Goal: Transaction & Acquisition: Purchase product/service

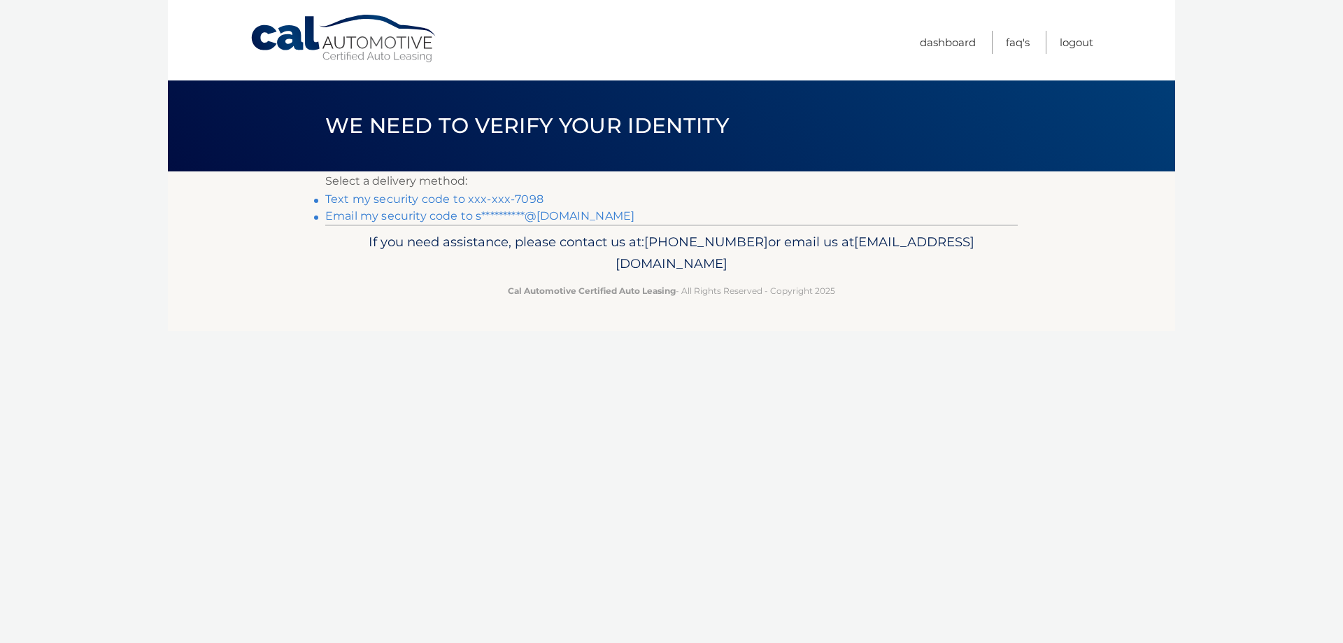
click at [467, 199] on link "Text my security code to xxx-xxx-7098" at bounding box center [434, 198] width 218 height 13
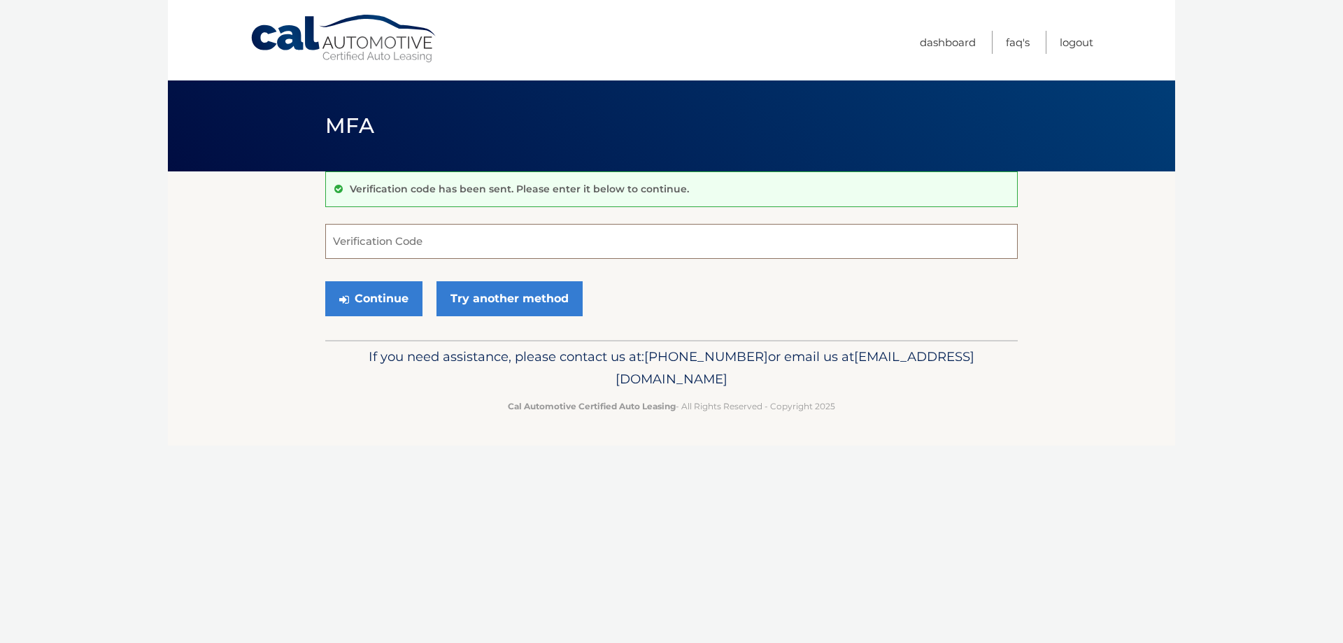
click at [491, 247] on input "Verification Code" at bounding box center [671, 241] width 693 height 35
type input "081547"
click at [488, 316] on div "Continue Try another method" at bounding box center [671, 300] width 693 height 48
click at [490, 313] on link "Try another method" at bounding box center [509, 298] width 146 height 35
click at [381, 296] on button "Continue" at bounding box center [373, 298] width 97 height 35
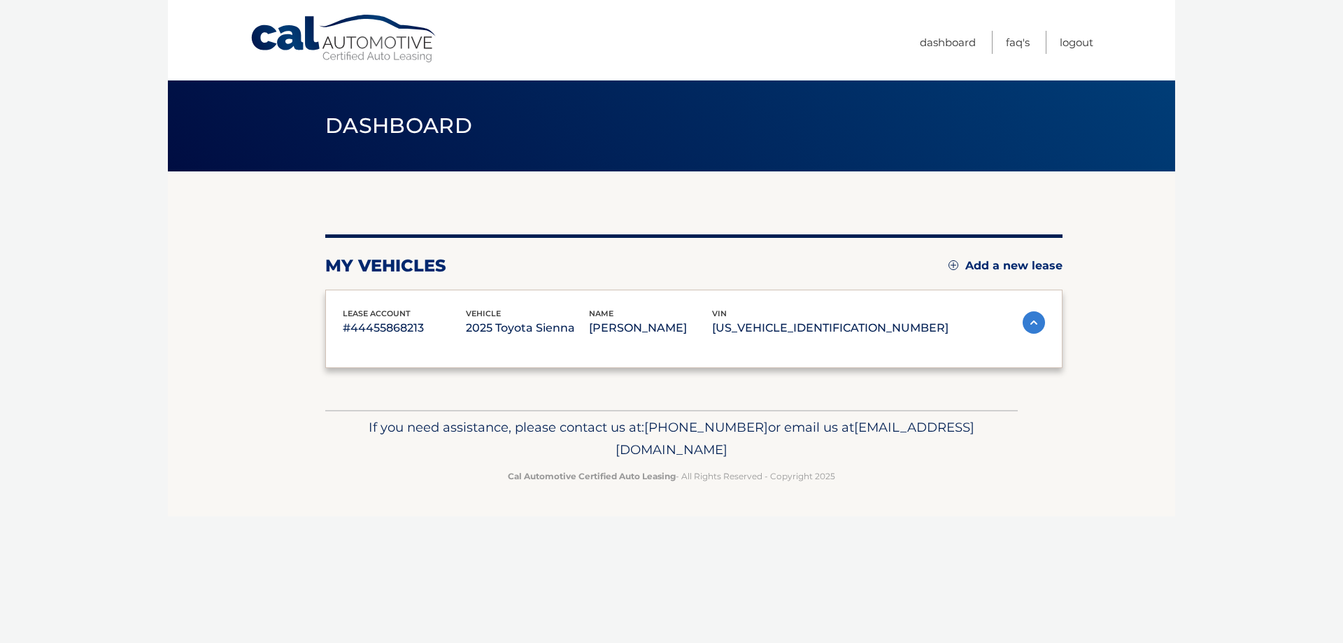
click at [989, 313] on div "lease account #44455868213 vehicle 2025 Toyota Sienna name SZEWAI CHAN vin 5TDJ…" at bounding box center [694, 322] width 702 height 31
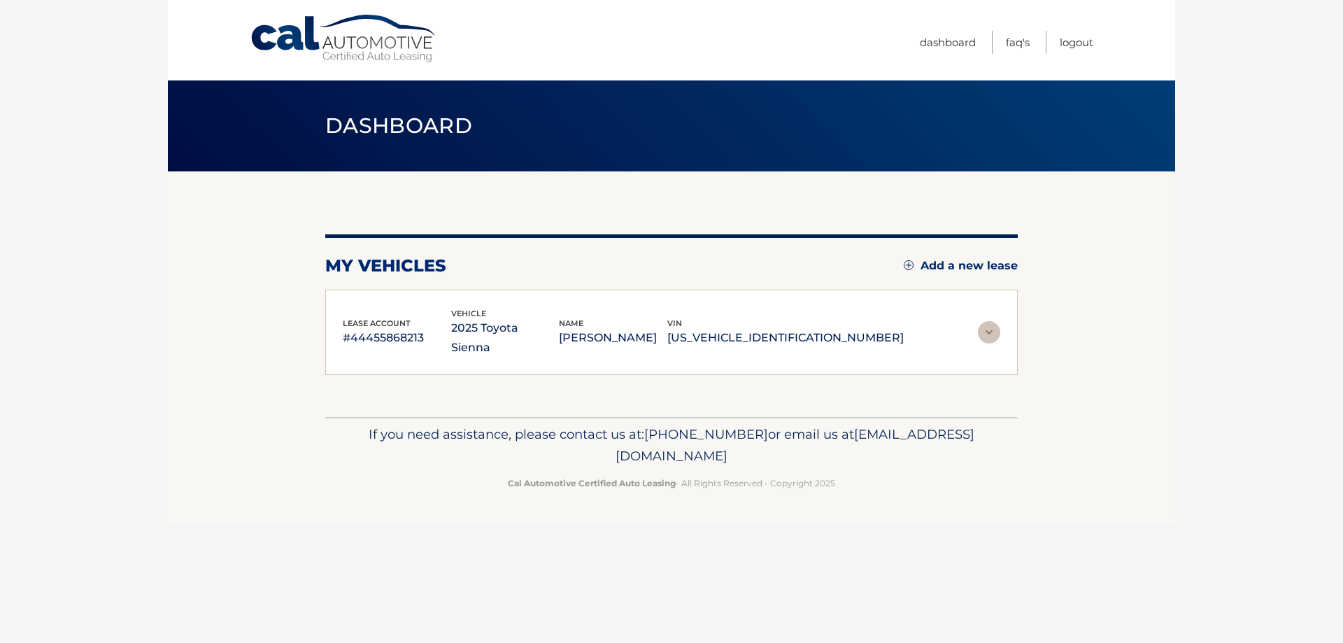
click at [990, 321] on img at bounding box center [989, 332] width 22 height 22
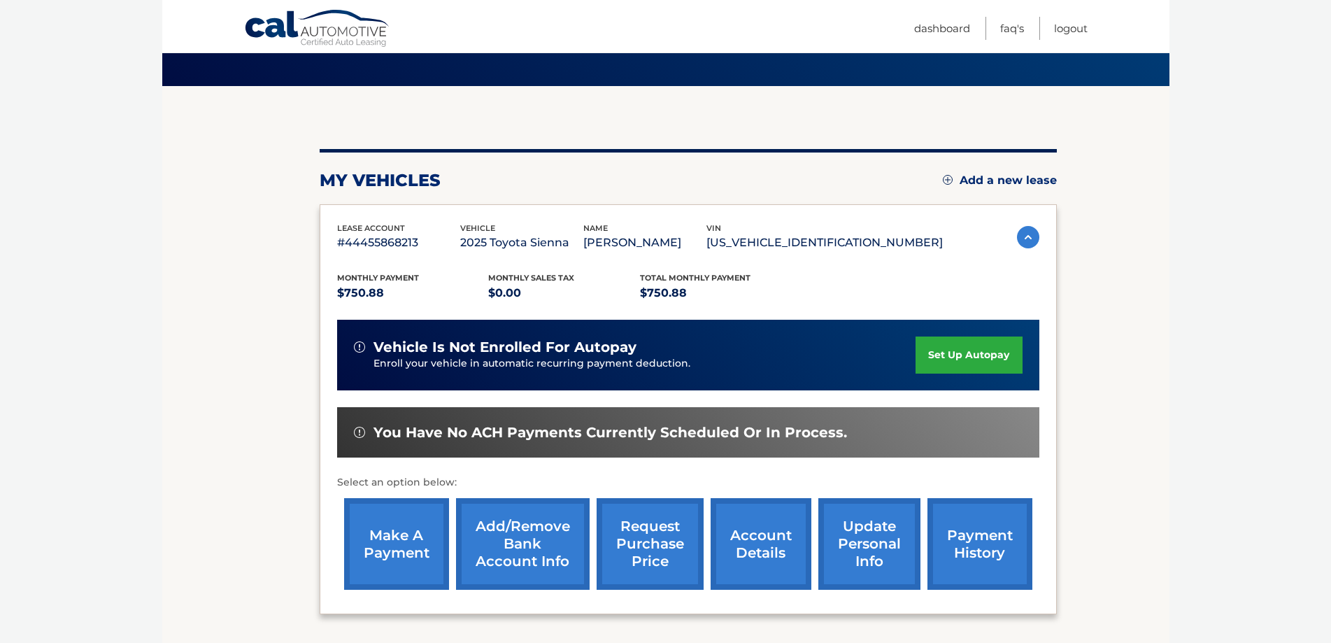
scroll to position [205, 0]
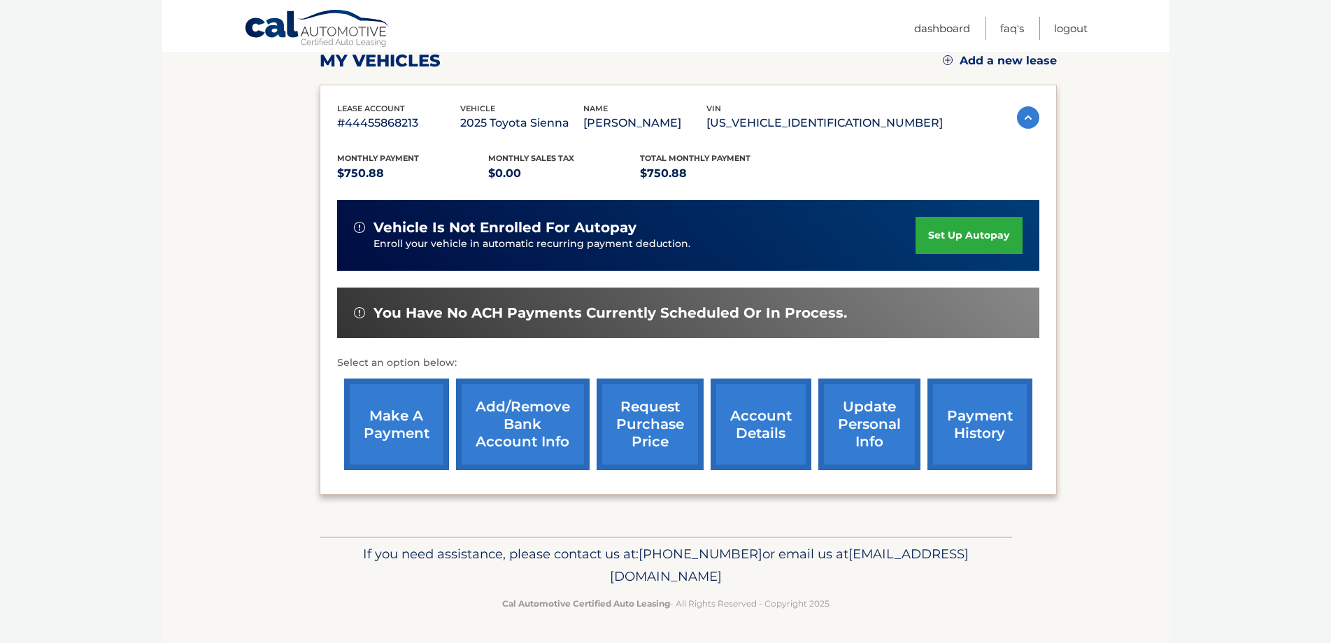
click at [397, 426] on link "make a payment" at bounding box center [396, 424] width 105 height 92
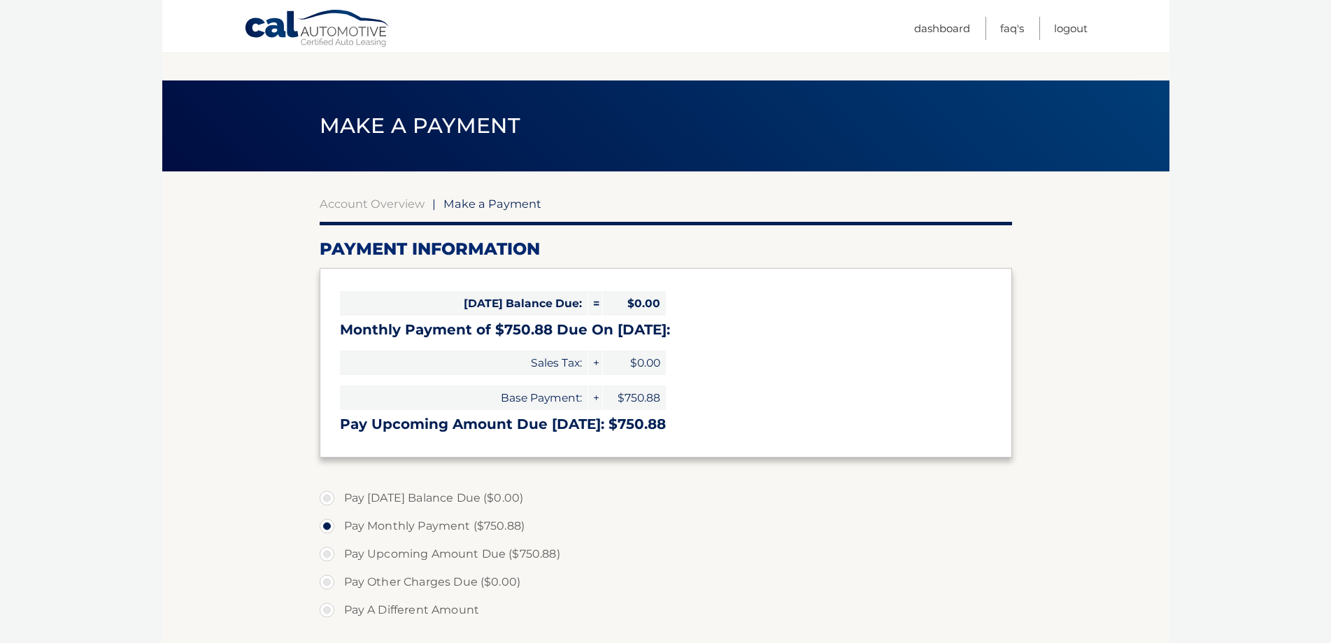
select select "ZDhmYTlmNWQtNTk3Ny00M2Y4LWJiMTctZTljOTVkZWQxYTlk"
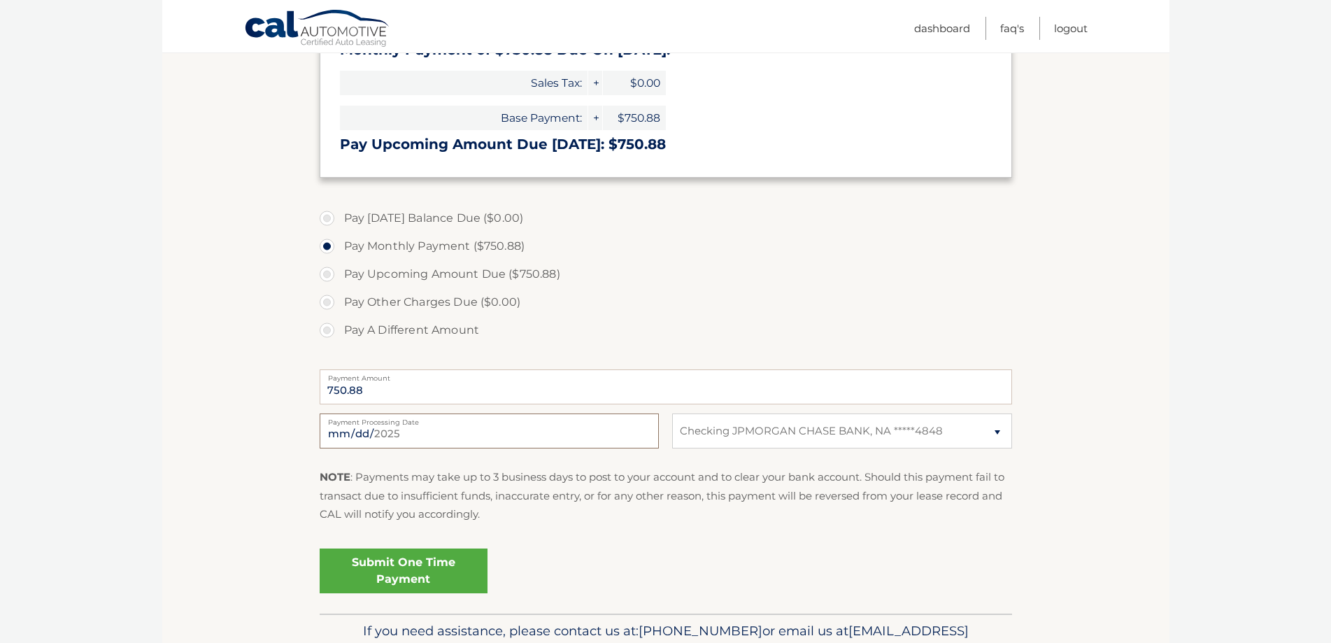
click at [434, 436] on input "2025-09-08" at bounding box center [489, 430] width 339 height 35
type input "2025-10-01"
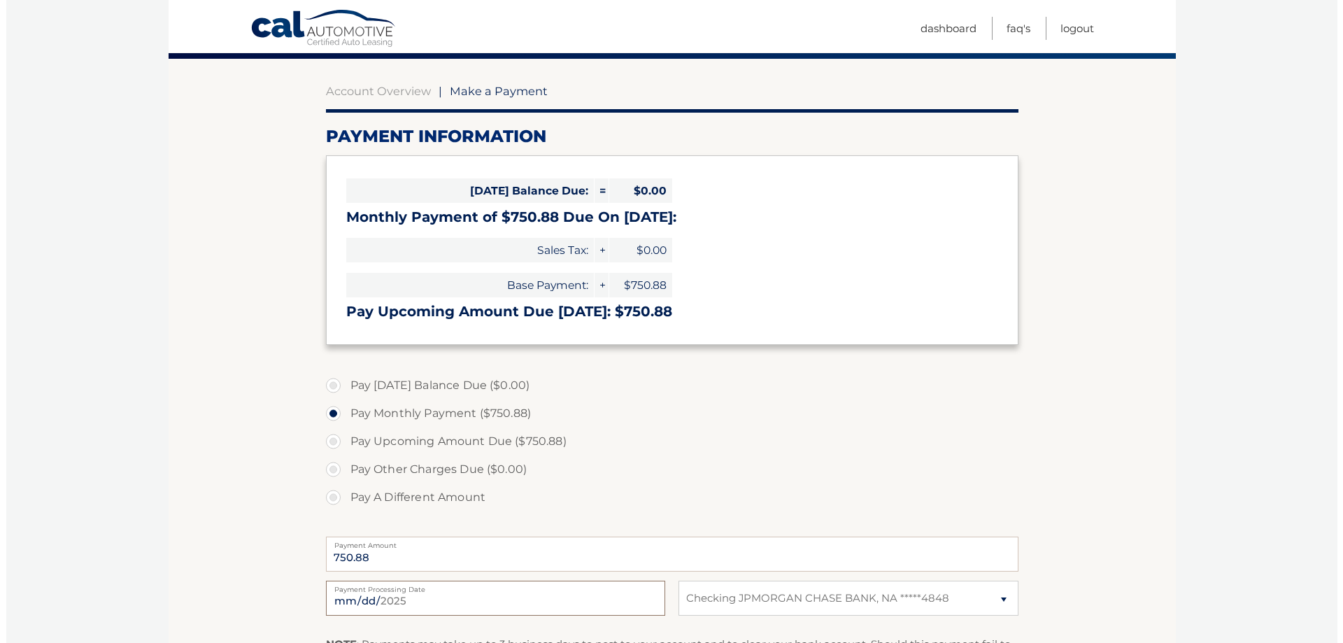
scroll to position [350, 0]
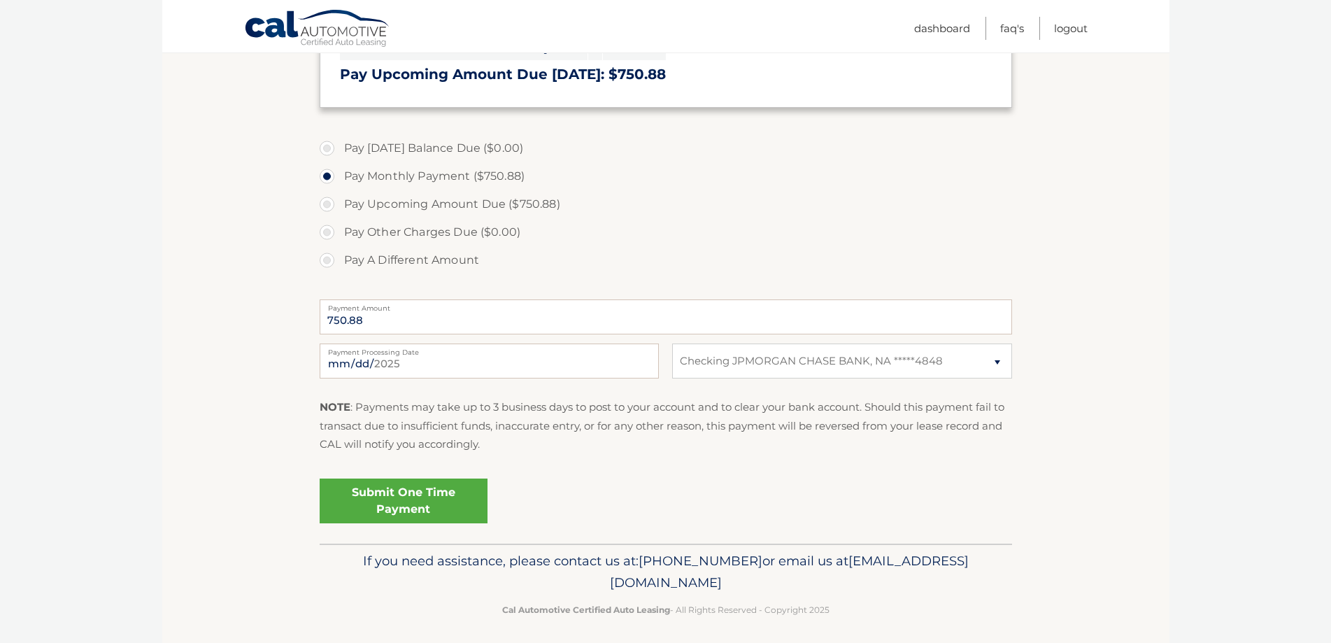
click at [441, 511] on link "Submit One Time Payment" at bounding box center [404, 500] width 168 height 45
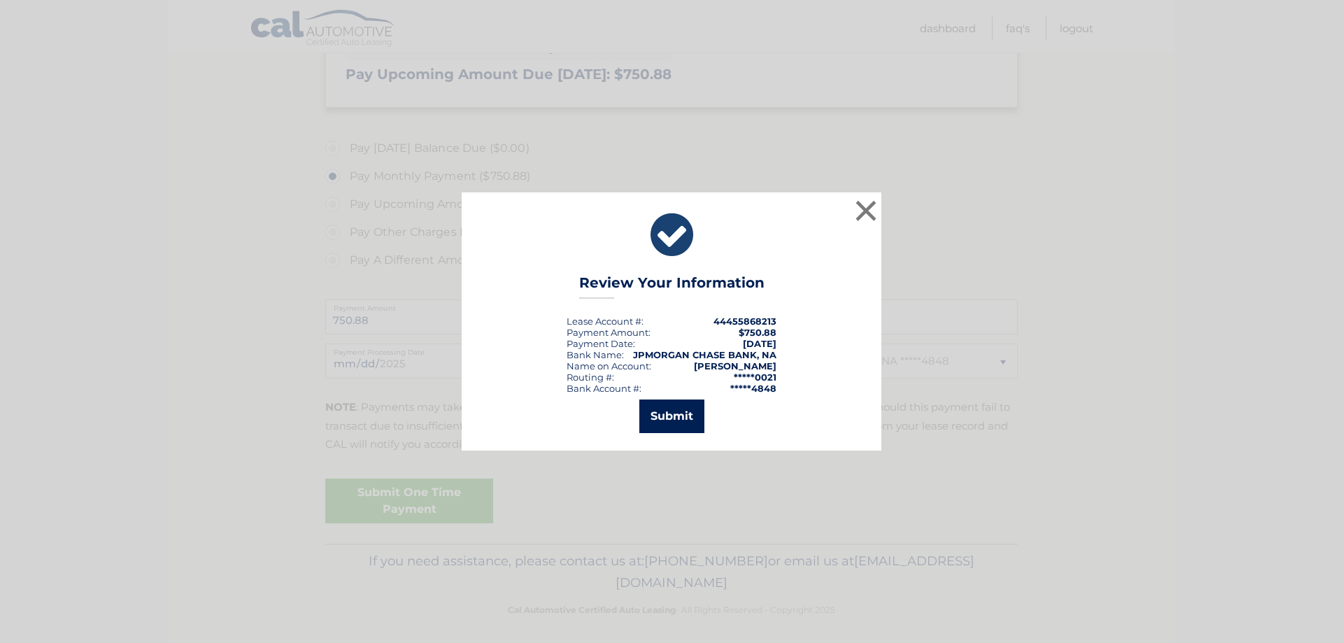
click at [651, 409] on button "Submit" at bounding box center [671, 416] width 65 height 34
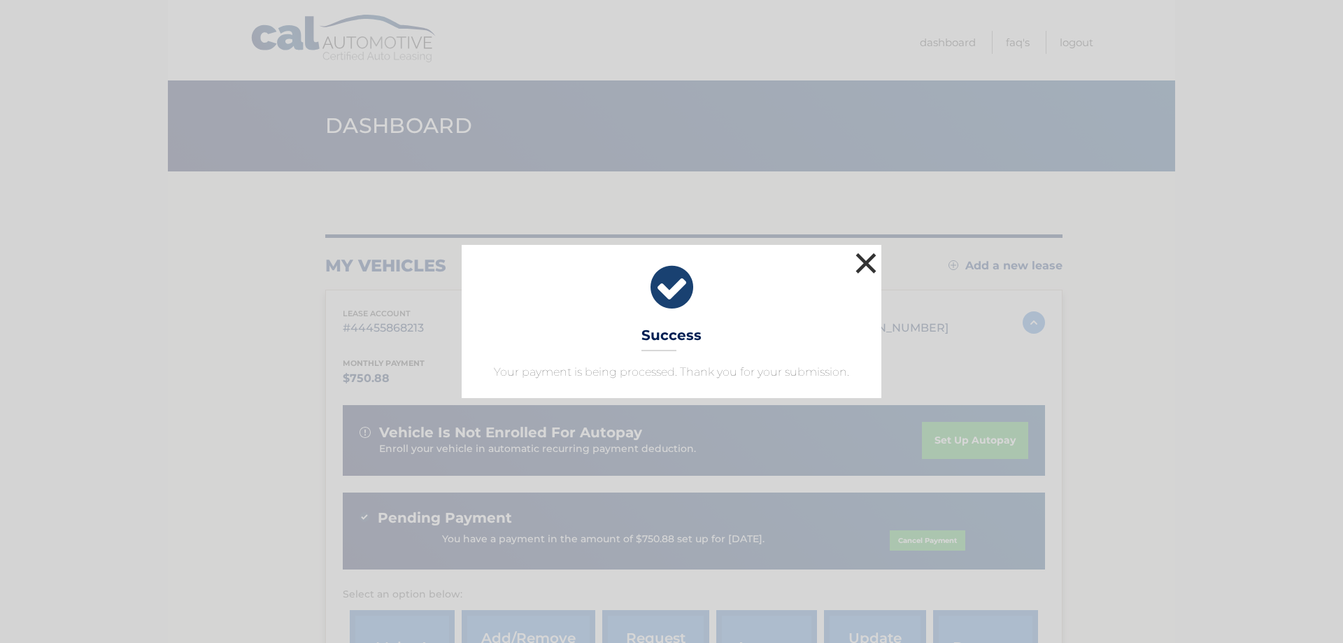
click at [863, 263] on button "×" at bounding box center [866, 263] width 28 height 28
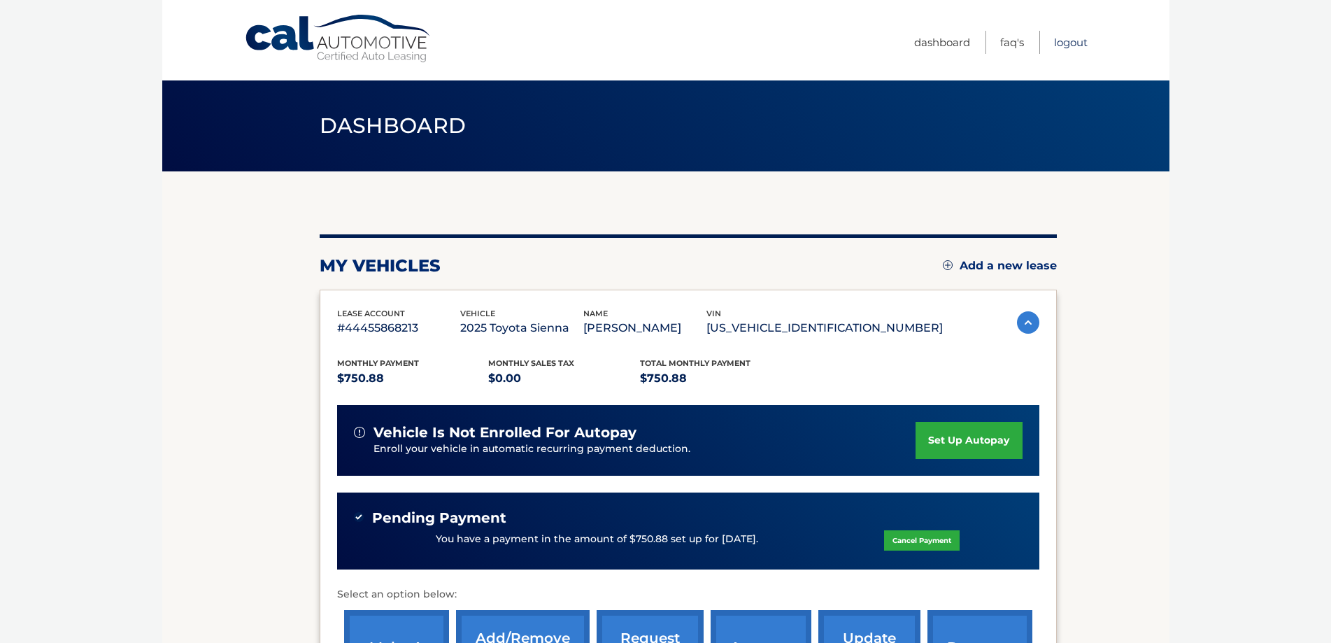
click at [1077, 45] on link "Logout" at bounding box center [1071, 42] width 34 height 23
